Goal: Transaction & Acquisition: Purchase product/service

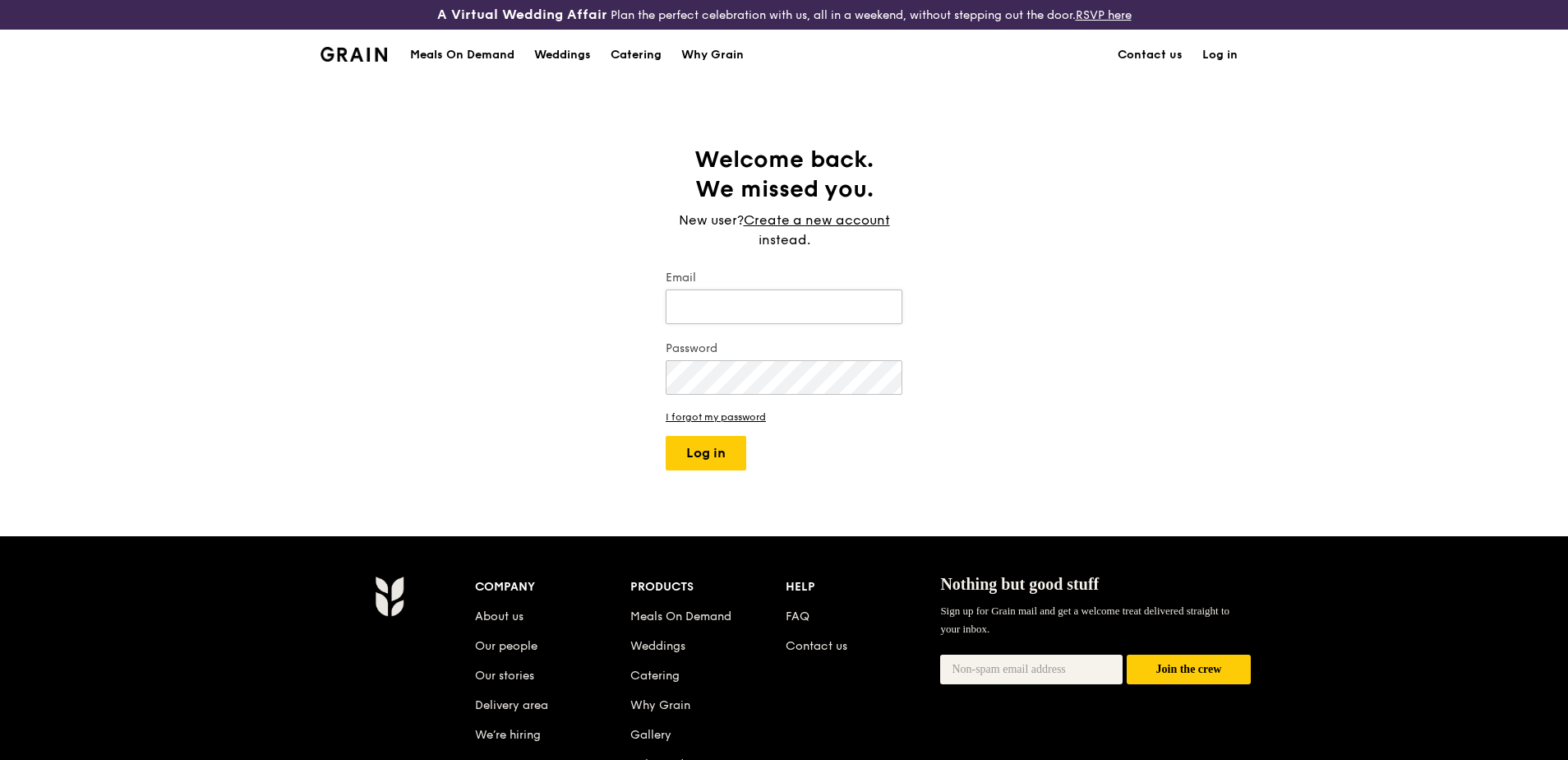
click at [751, 299] on input "Email" at bounding box center [784, 306] width 236 height 35
type input "[PERSON_NAME][EMAIL_ADDRESS][DOMAIN_NAME]"
click at [457, 54] on div "Meals On Demand" at bounding box center [462, 55] width 105 height 49
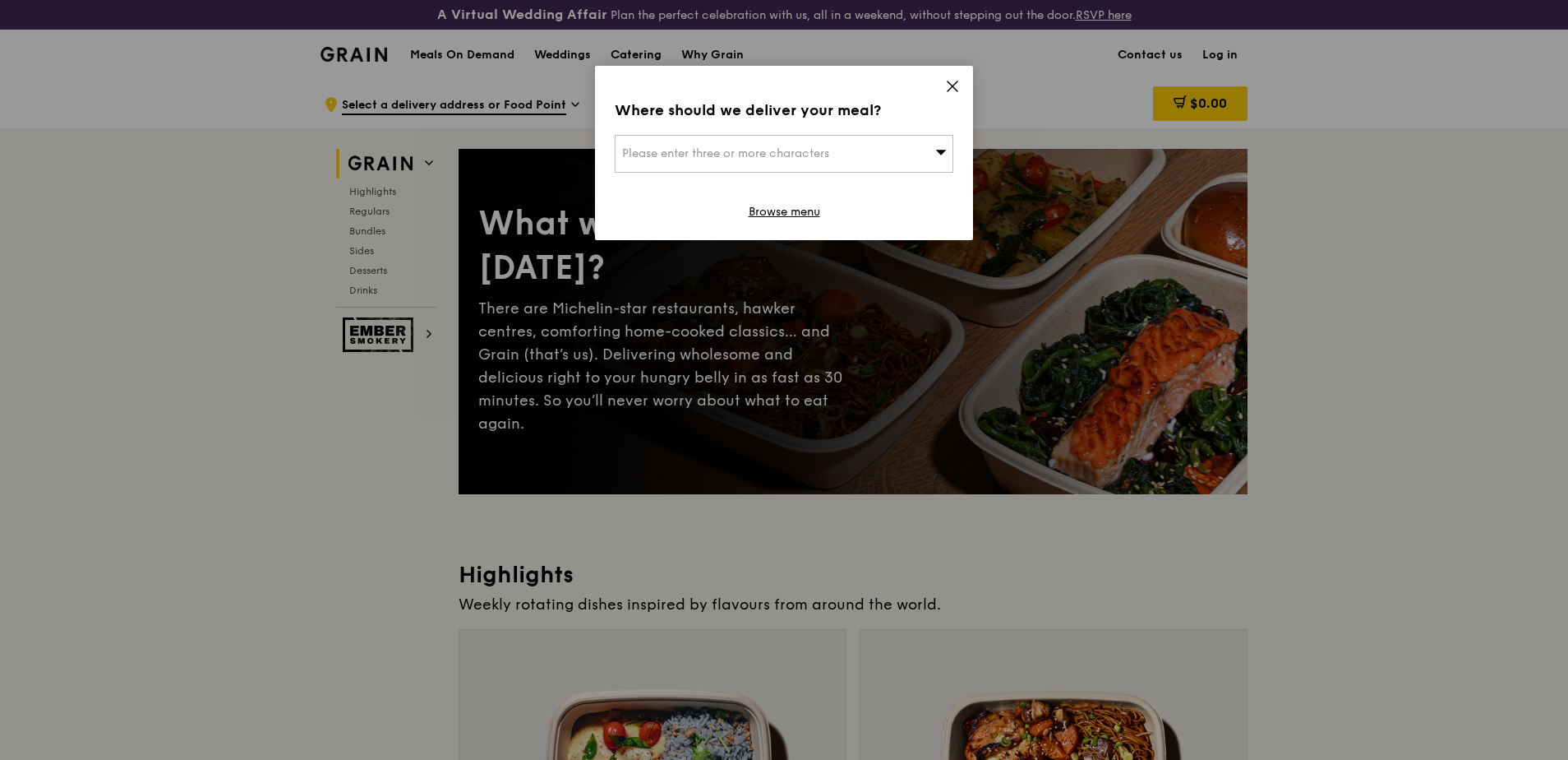
click at [945, 77] on div "Where should we deliver your meal? Please enter three or more characters Browse…" at bounding box center [784, 153] width 378 height 175
click at [953, 87] on icon at bounding box center [953, 86] width 10 height 10
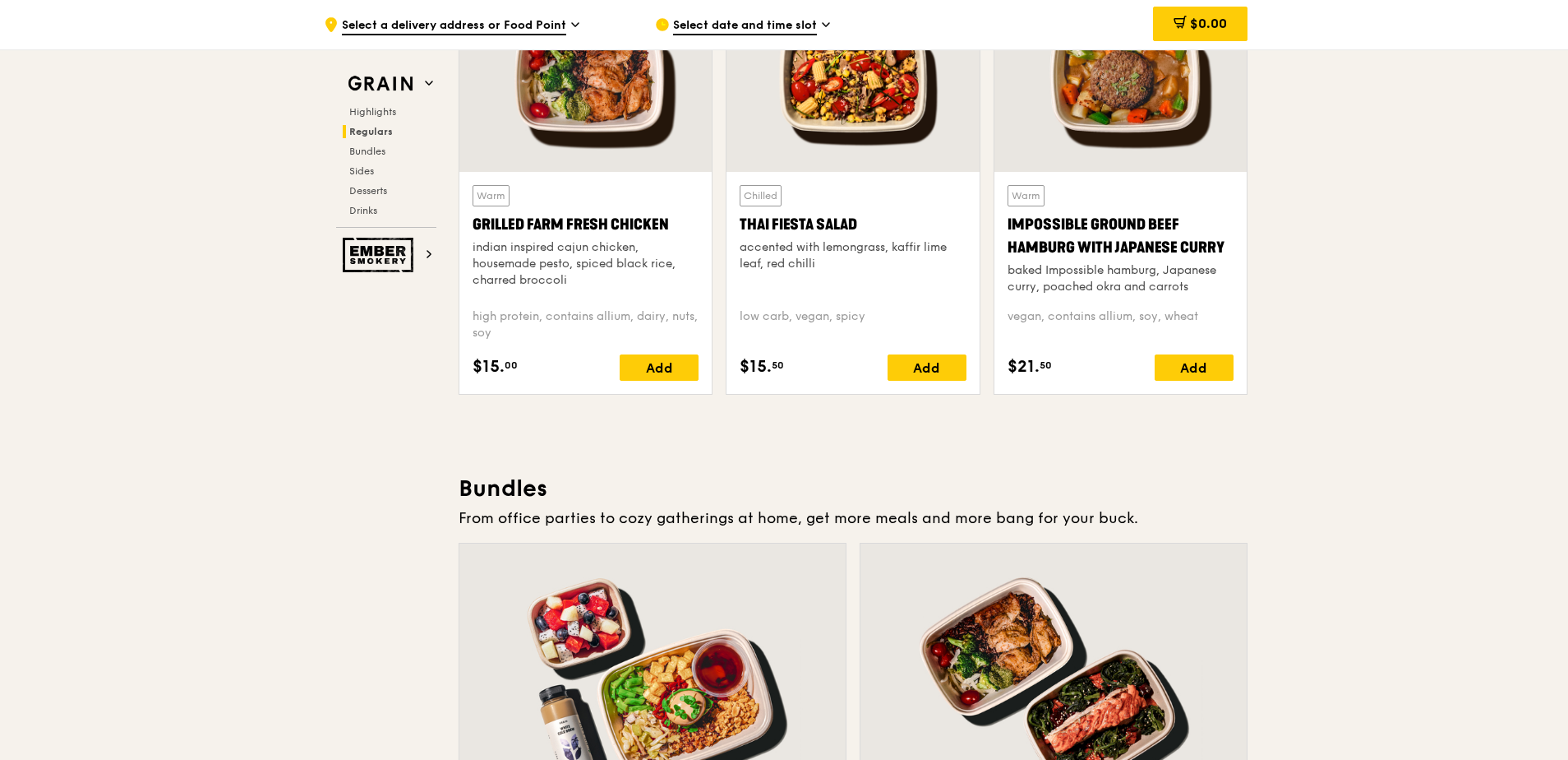
scroll to position [1808, 0]
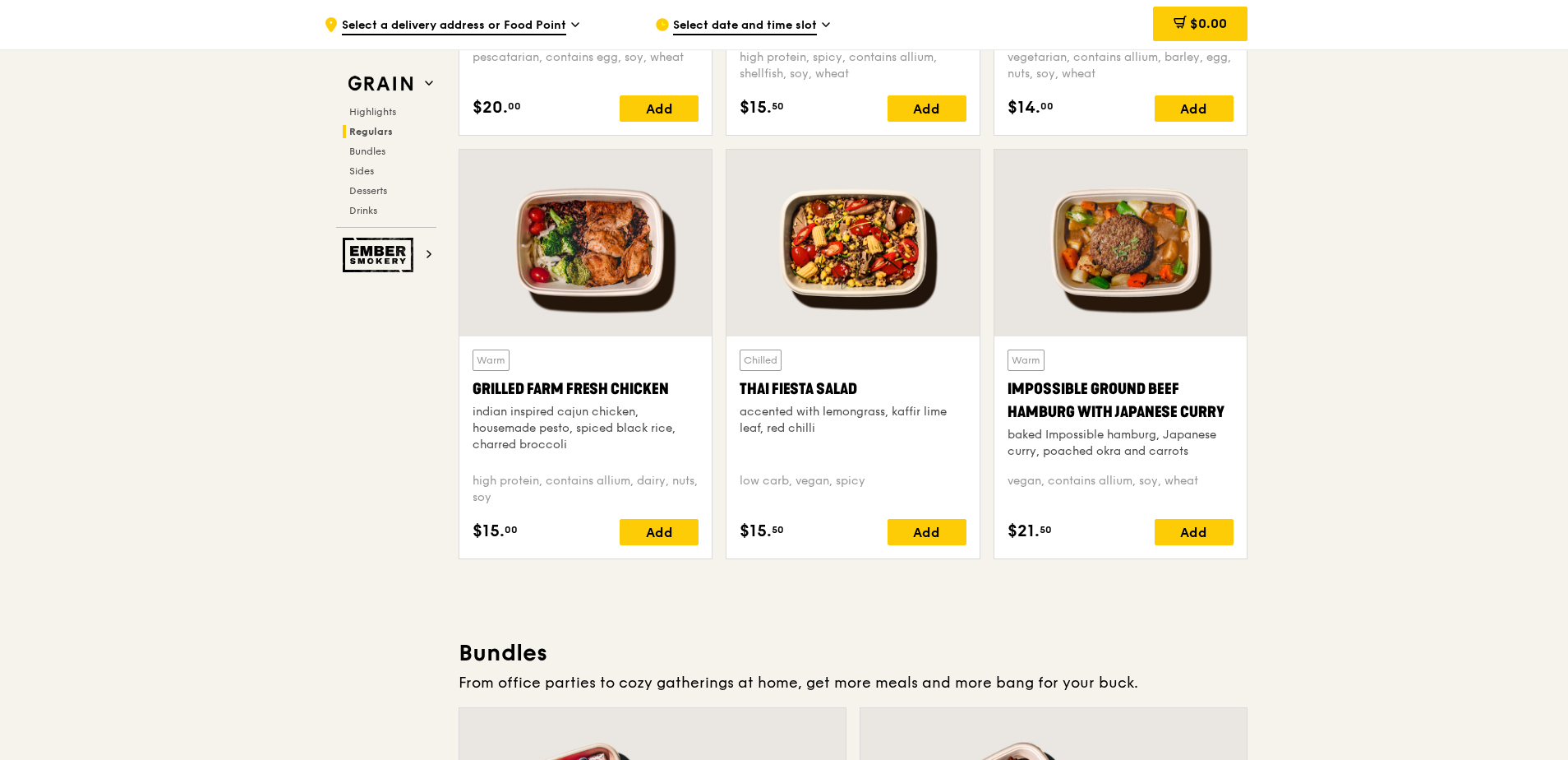
click at [844, 259] on div at bounding box center [853, 243] width 253 height 186
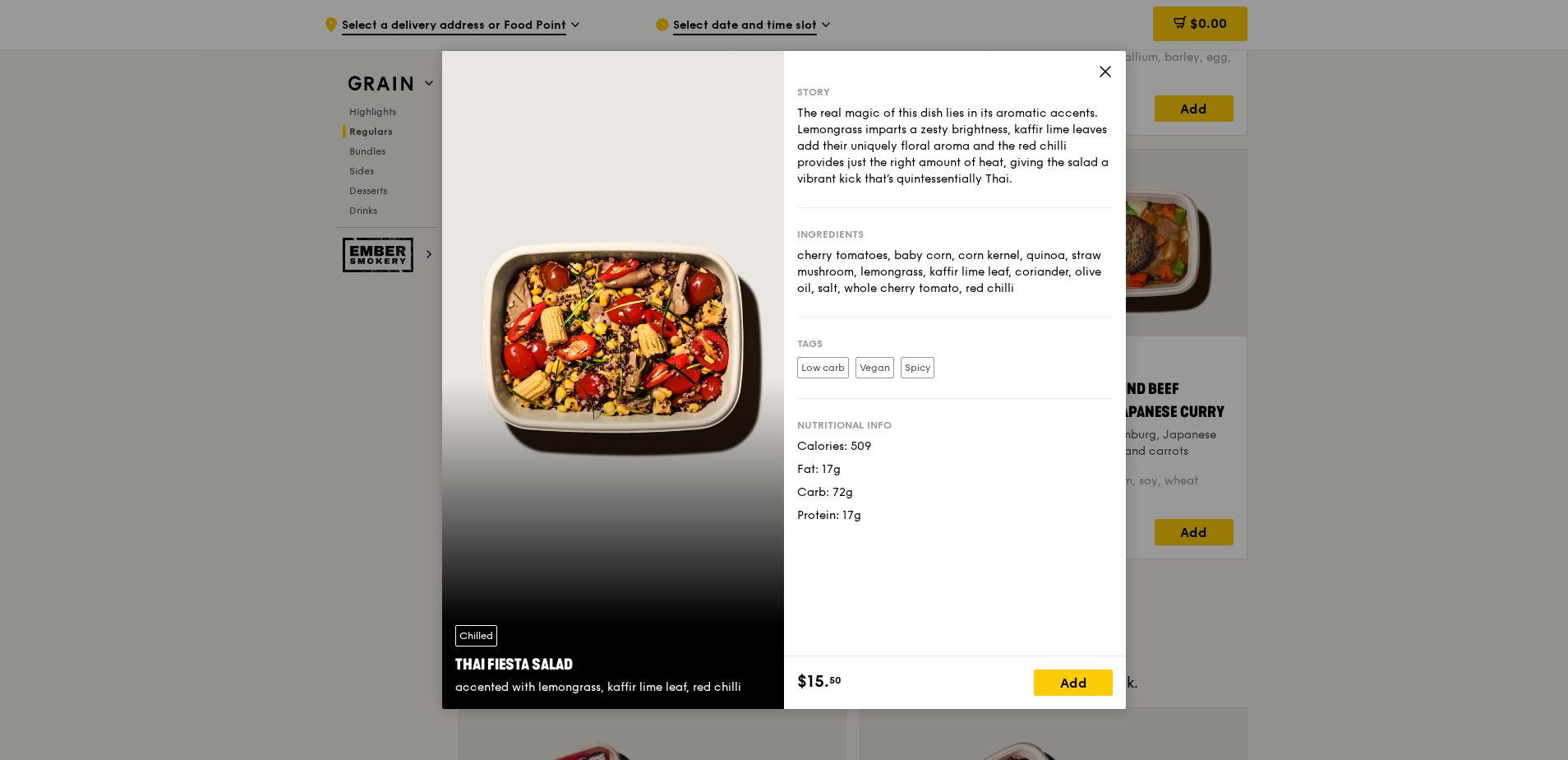
click at [1105, 75] on icon at bounding box center [1105, 72] width 15 height 15
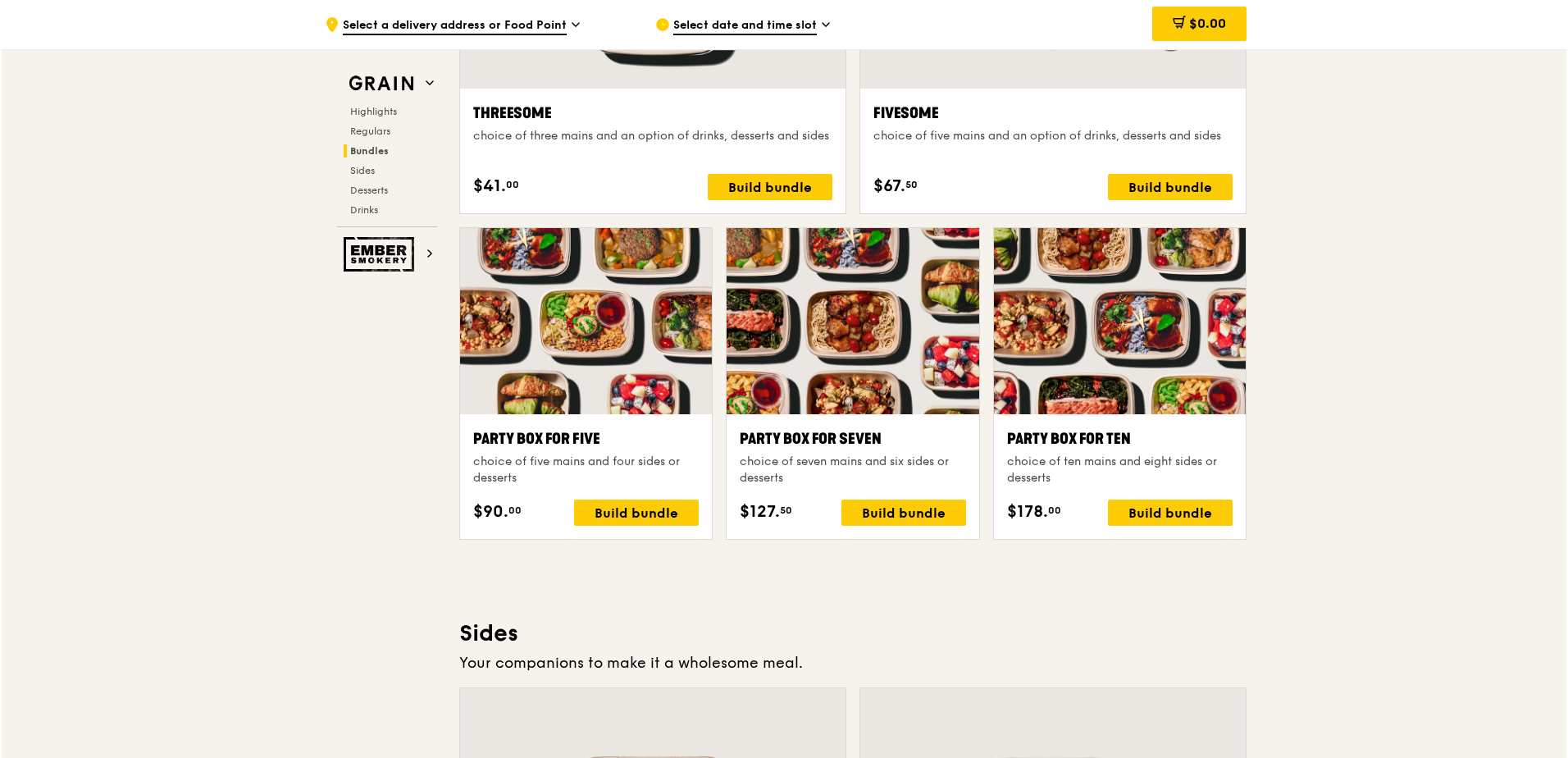
scroll to position [3115, 0]
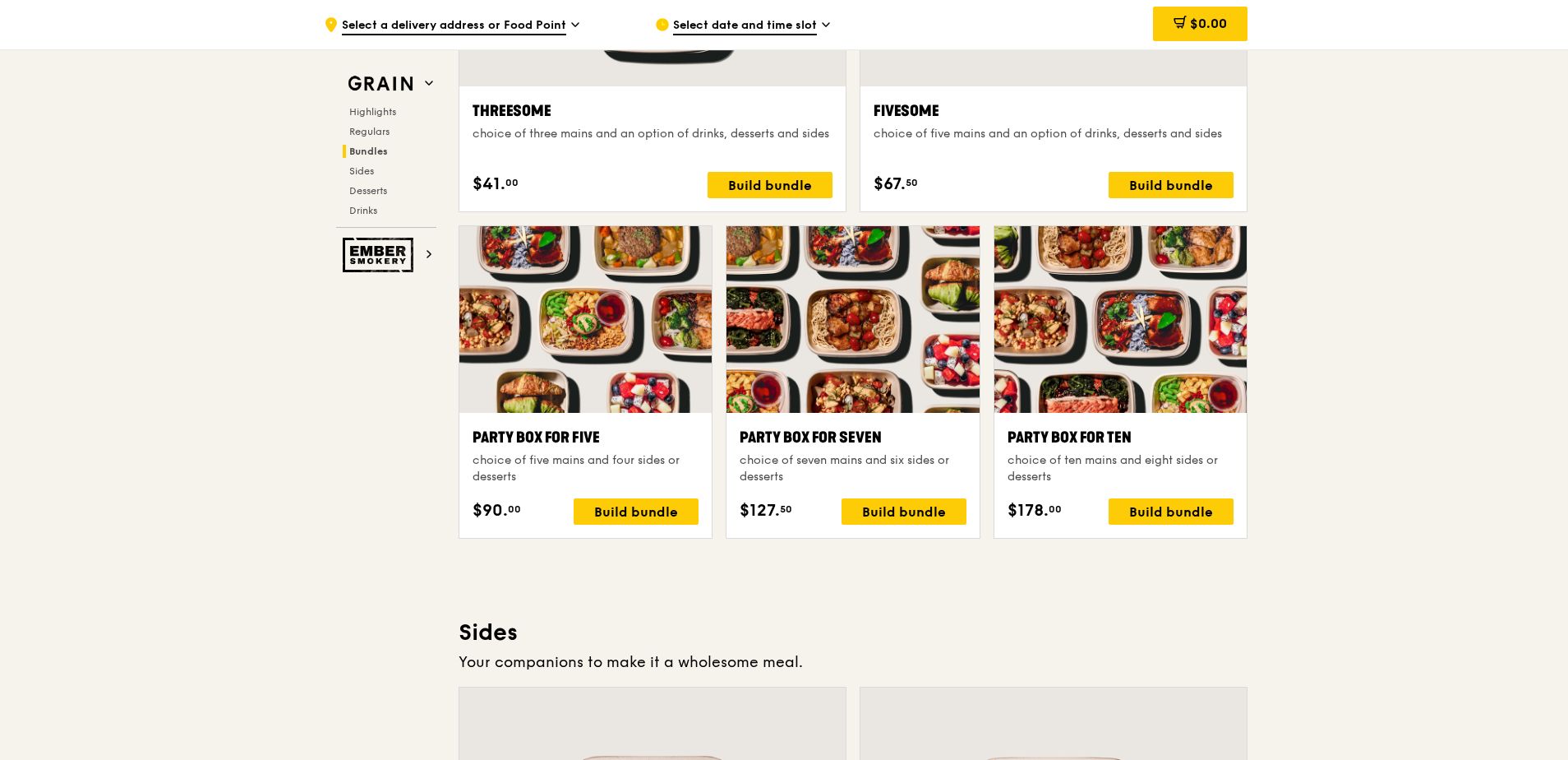
click at [623, 323] on div at bounding box center [585, 319] width 253 height 186
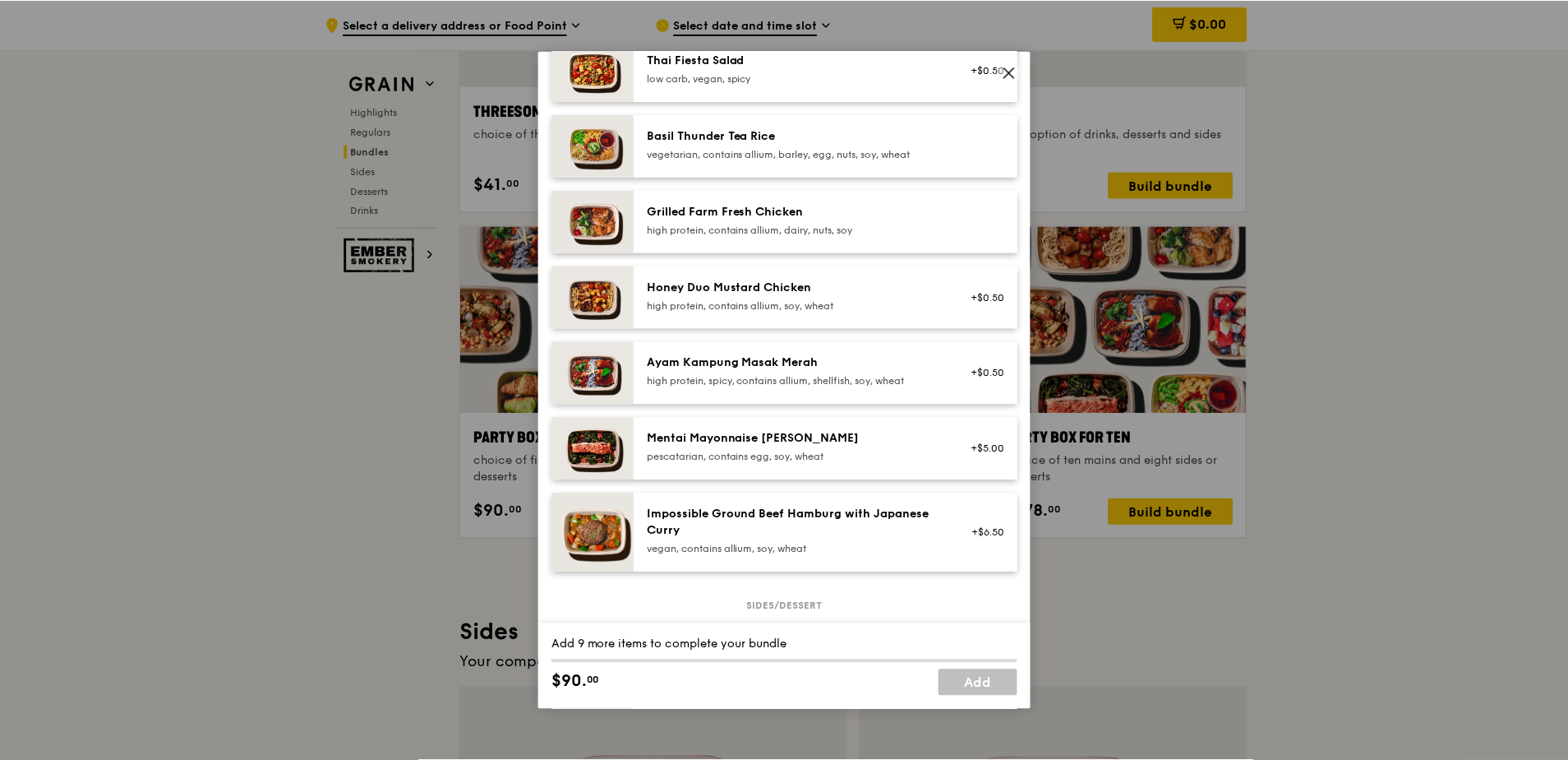
scroll to position [246, 0]
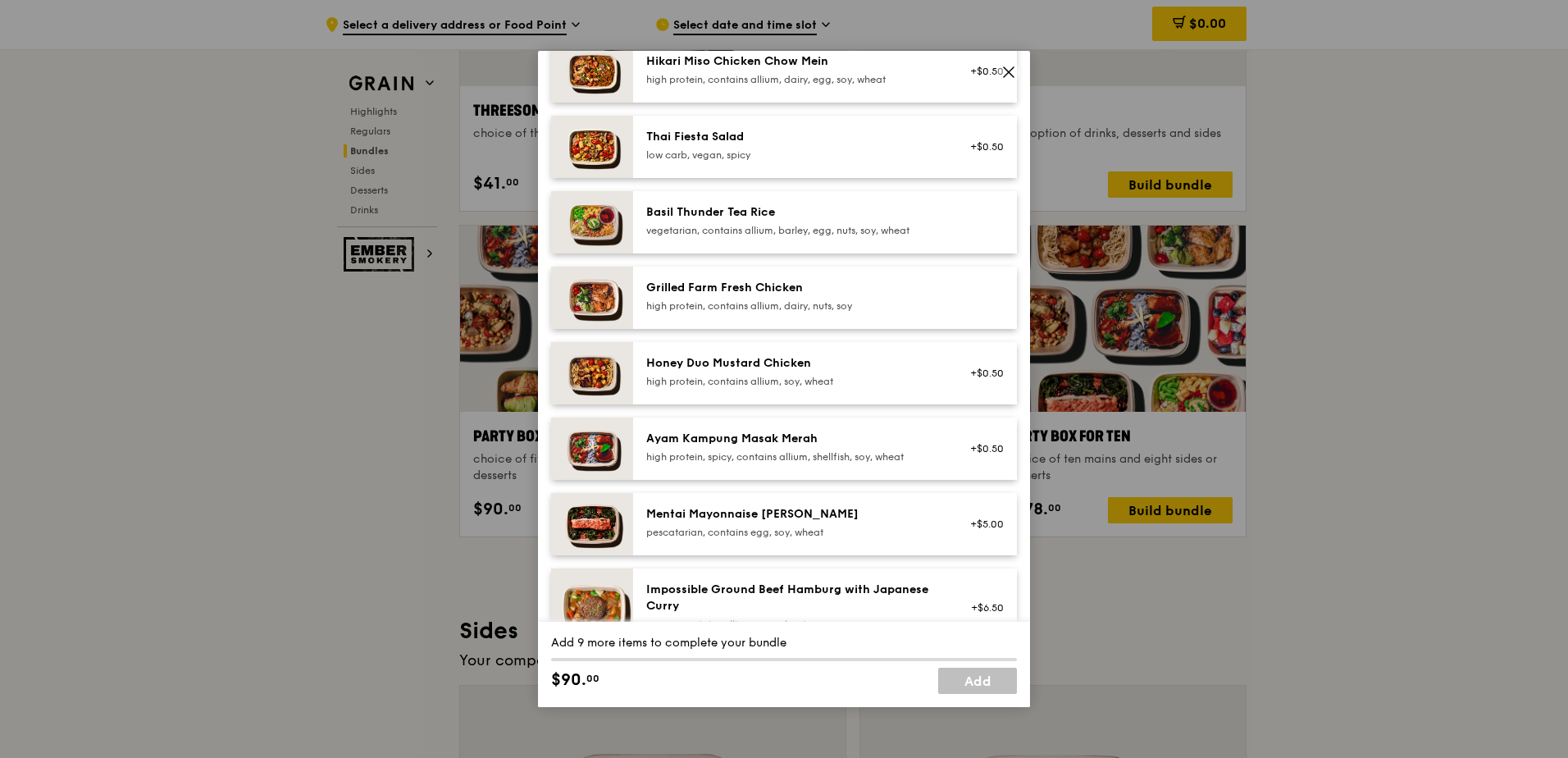
click at [747, 236] on div "Basil Thunder Tea Rice vegetarian, contains allium, barley, egg, nuts, soy, whe…" at bounding box center [794, 220] width 295 height 33
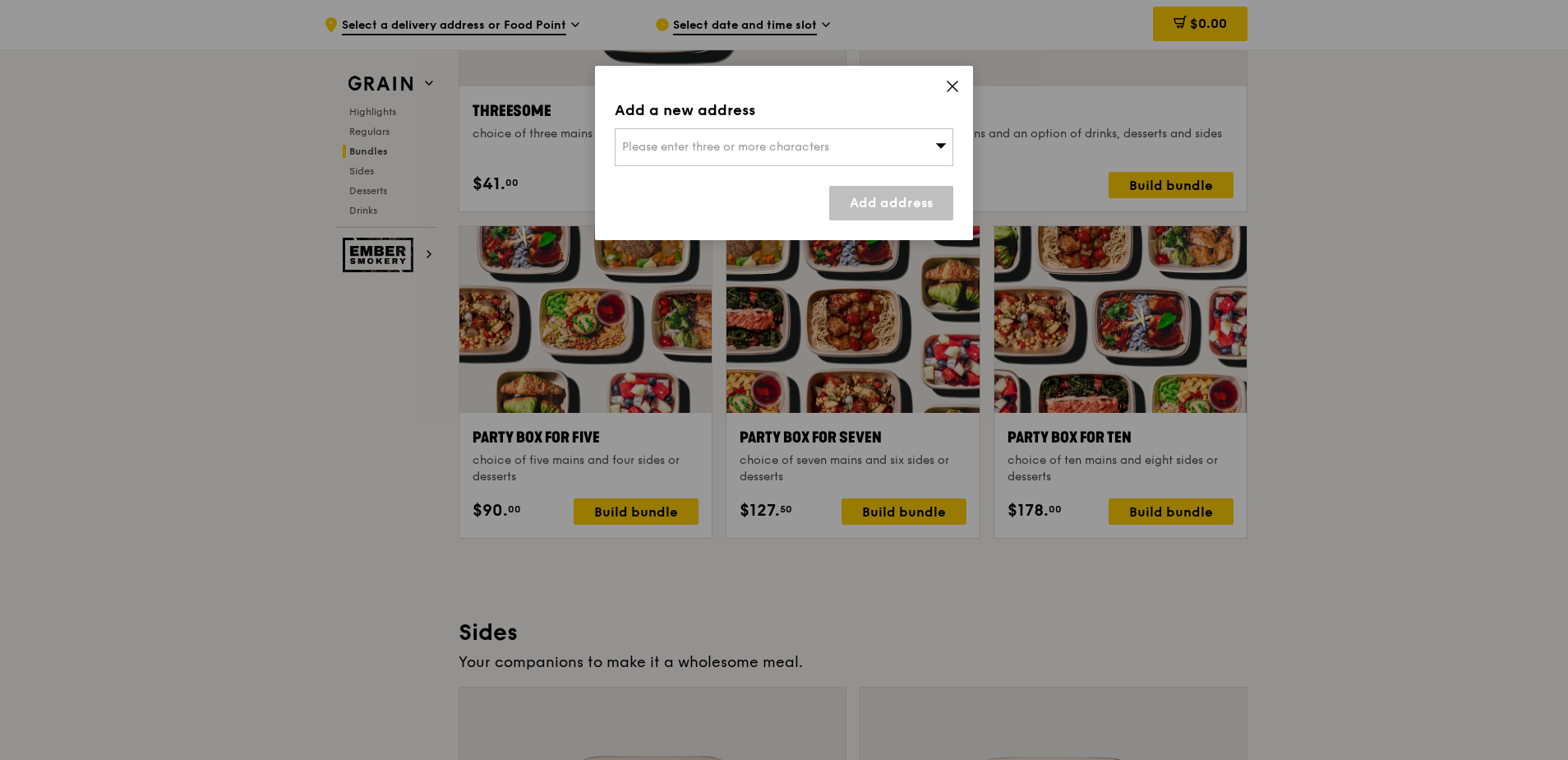
click at [952, 81] on icon at bounding box center [953, 86] width 15 height 15
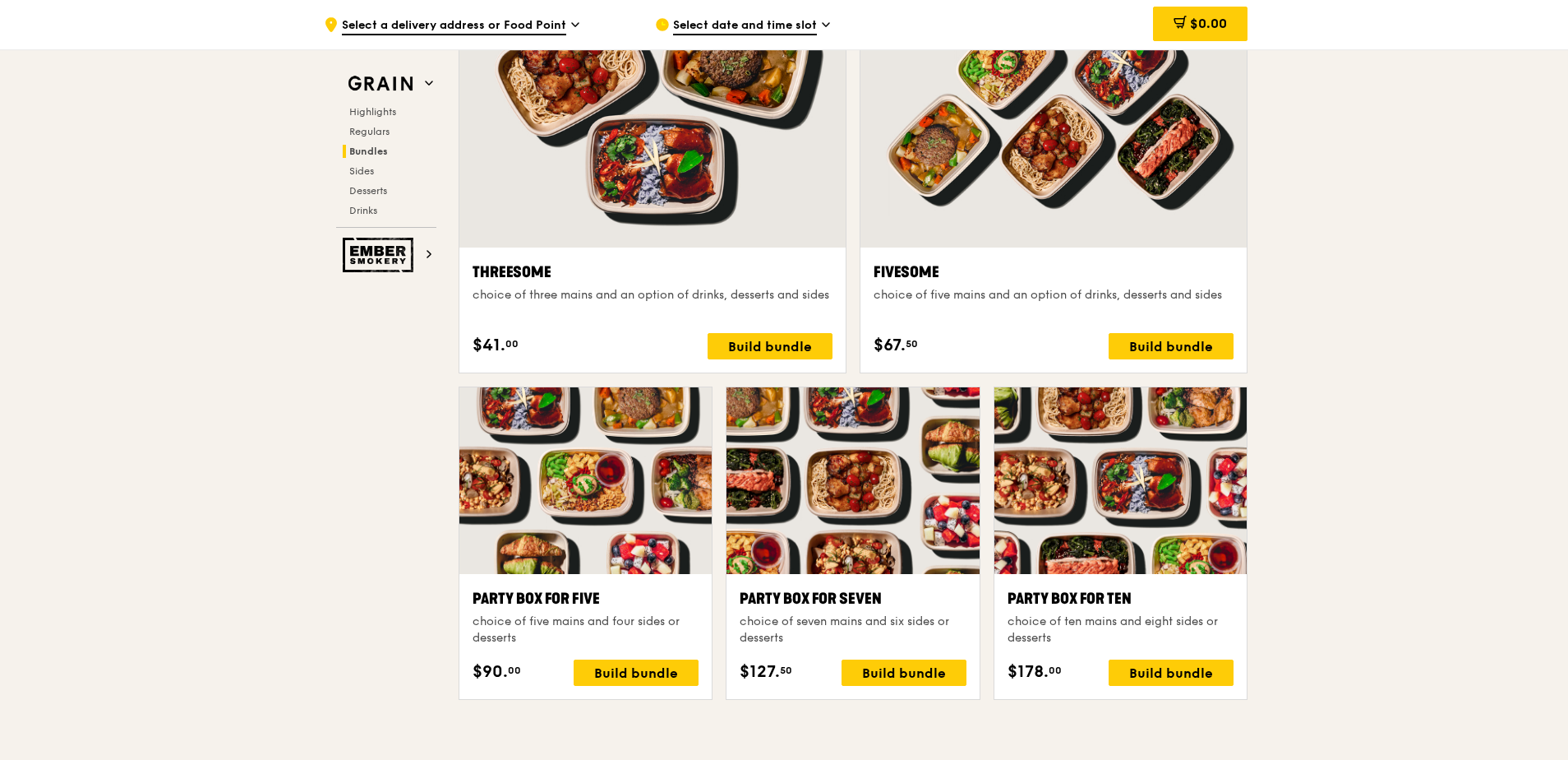
scroll to position [2959, 0]
